Goal: Information Seeking & Learning: Learn about a topic

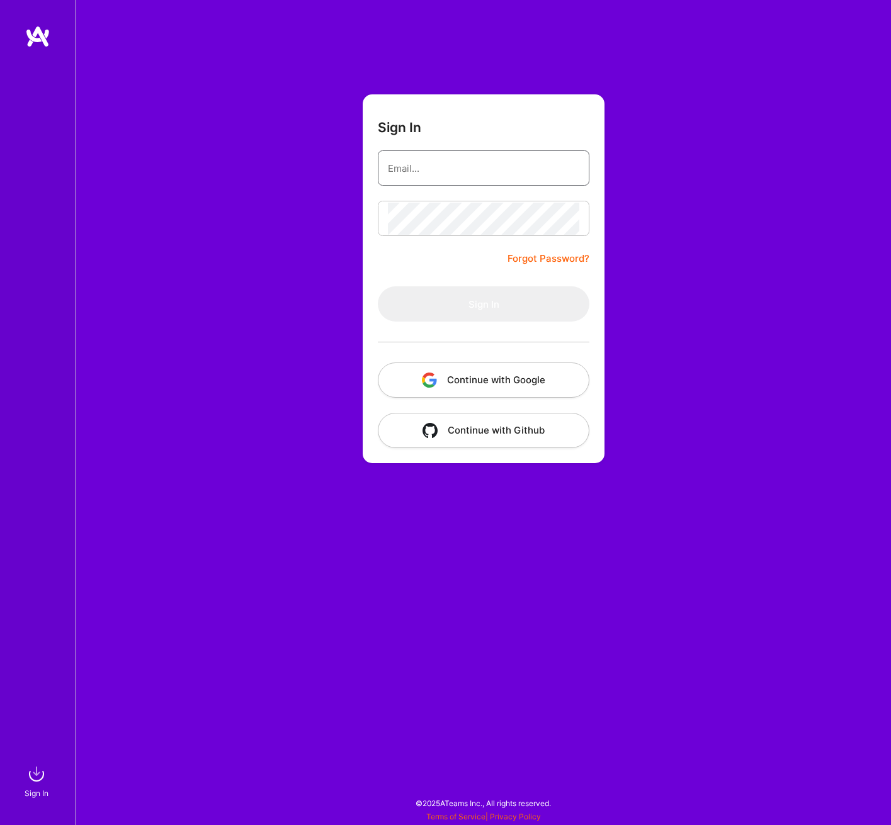
type input "[PERSON_NAME][EMAIL_ADDRESS][DOMAIN_NAME]"
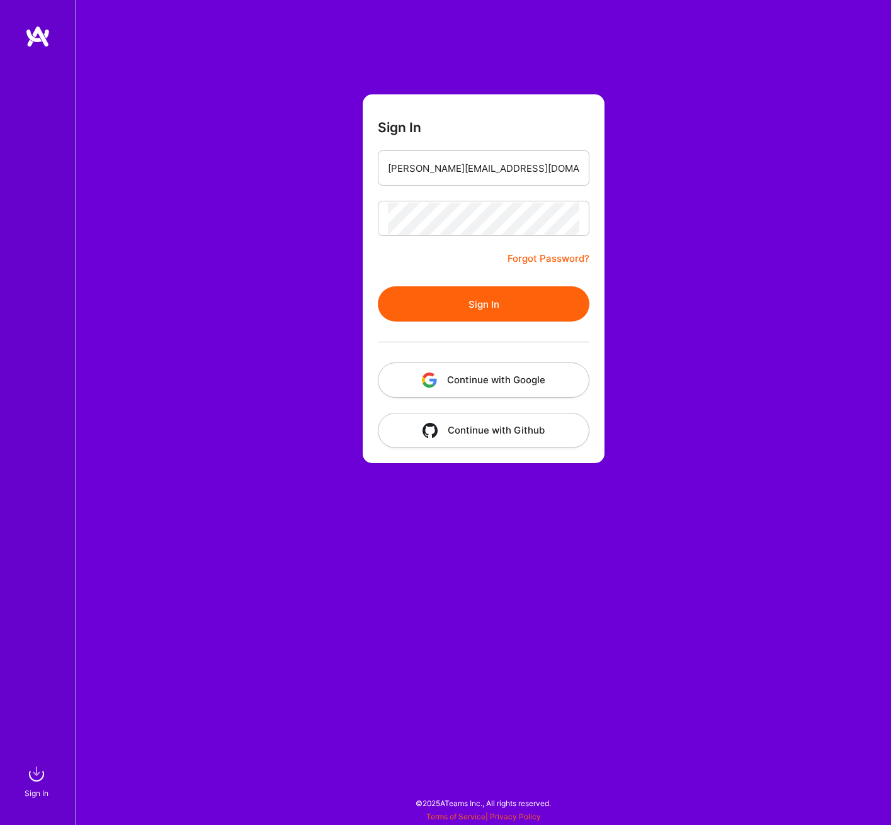
click at [493, 357] on div at bounding box center [483, 342] width 211 height 41
click at [507, 379] on button "Continue with Google" at bounding box center [483, 380] width 211 height 35
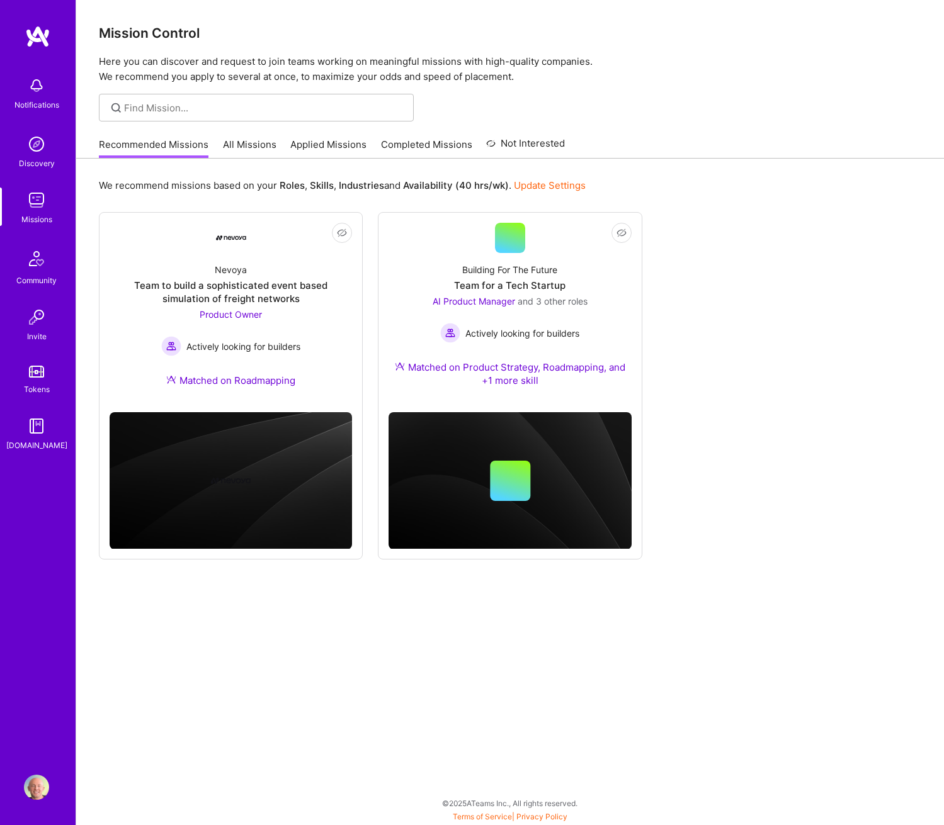
drag, startPoint x: 760, startPoint y: 213, endPoint x: 751, endPoint y: 213, distance: 8.8
click at [760, 213] on div "Not Interested Nevoya Team to build a sophisticated event based simulation of f…" at bounding box center [510, 385] width 822 height 347
click at [255, 148] on link "All Missions" at bounding box center [250, 148] width 54 height 21
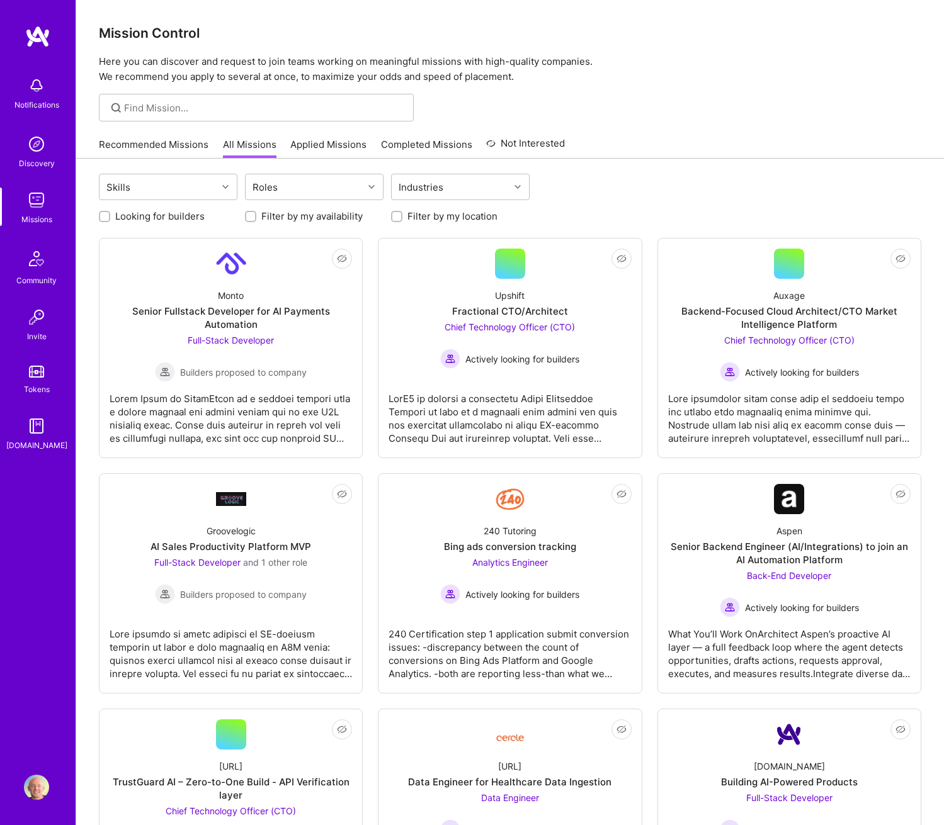
click at [720, 203] on div "Looking for builders Filter by my availability Filter by my location" at bounding box center [510, 213] width 822 height 20
click at [674, 116] on div at bounding box center [509, 108] width 867 height 28
